Goal: Task Accomplishment & Management: Use online tool/utility

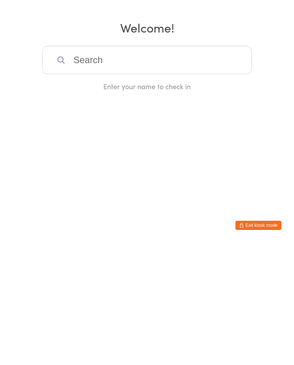
type input "P"
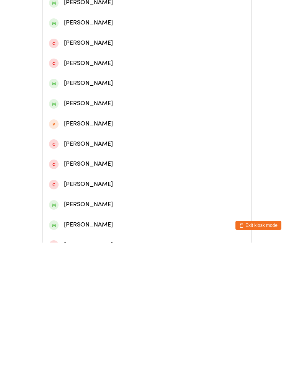
type input "[PERSON_NAME]"
click at [102, 84] on div "[PERSON_NAME]" at bounding box center [147, 85] width 196 height 10
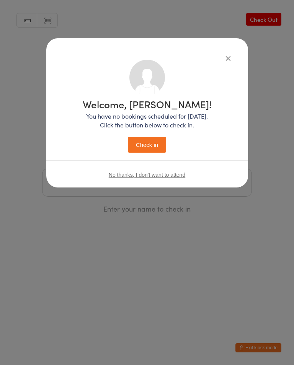
click at [149, 141] on button "Check in" at bounding box center [147, 145] width 38 height 16
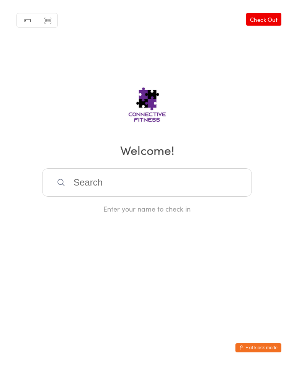
click at [107, 191] on input "search" at bounding box center [147, 182] width 210 height 28
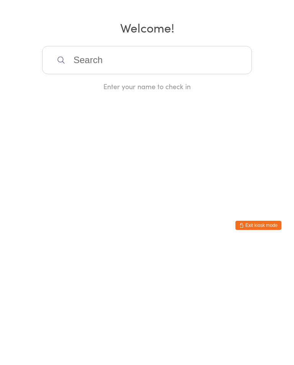
scroll to position [0, 0]
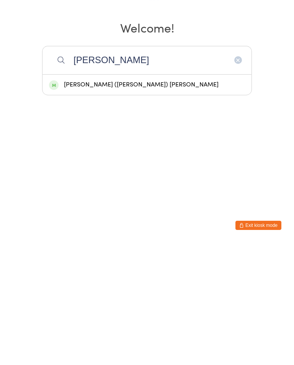
type input "[PERSON_NAME]"
click at [134, 202] on div "[PERSON_NAME] ([PERSON_NAME]) [PERSON_NAME]" at bounding box center [147, 207] width 196 height 10
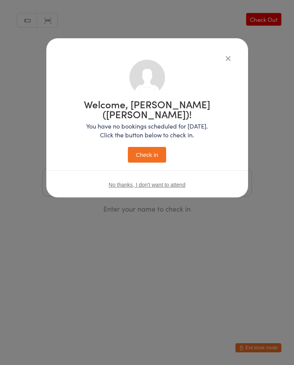
click at [162, 152] on button "Check in" at bounding box center [147, 155] width 38 height 16
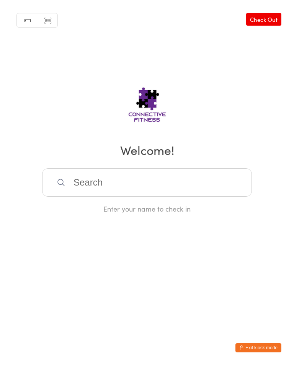
click at [105, 187] on input "search" at bounding box center [147, 182] width 210 height 28
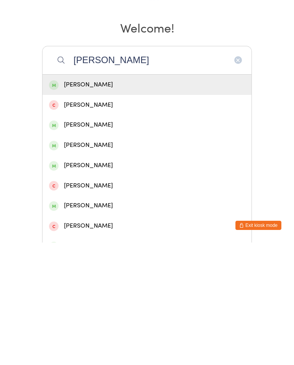
type input "[PERSON_NAME]"
click at [126, 202] on div "[PERSON_NAME]" at bounding box center [147, 207] width 196 height 10
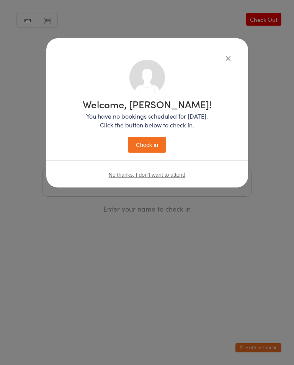
click at [155, 141] on button "Check in" at bounding box center [147, 145] width 38 height 16
